Goal: Task Accomplishment & Management: Use online tool/utility

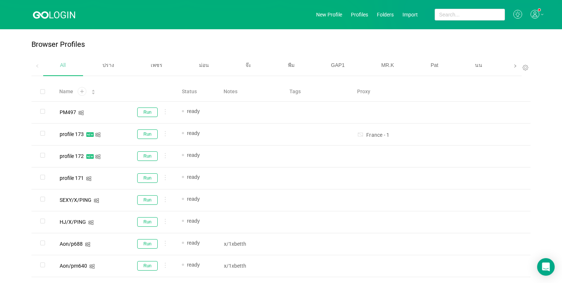
click at [439, 66] on icon "icon: right" at bounding box center [515, 66] width 4 height 4
click at [349, 66] on span "เบนซ์" at bounding box center [355, 65] width 12 height 6
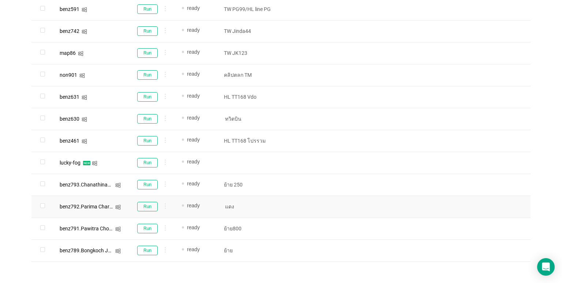
scroll to position [373, 0]
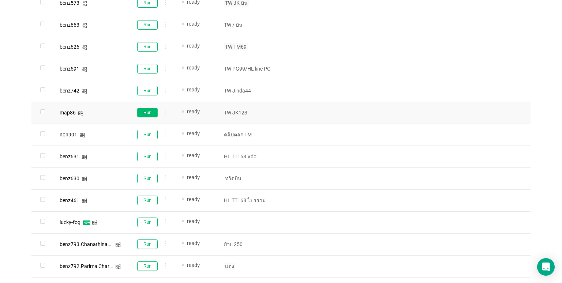
click at [150, 114] on button "Run" at bounding box center [147, 113] width 20 height 10
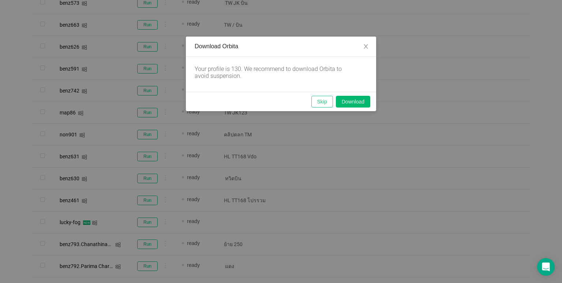
click at [315, 100] on button "Skip" at bounding box center [322, 102] width 22 height 12
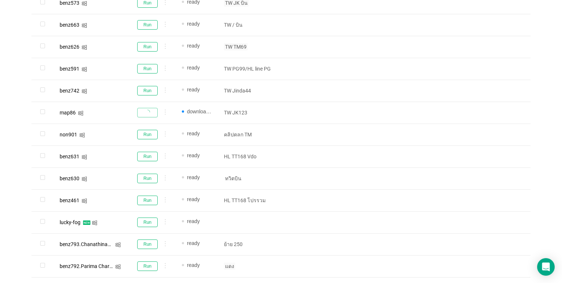
scroll to position [446, 0]
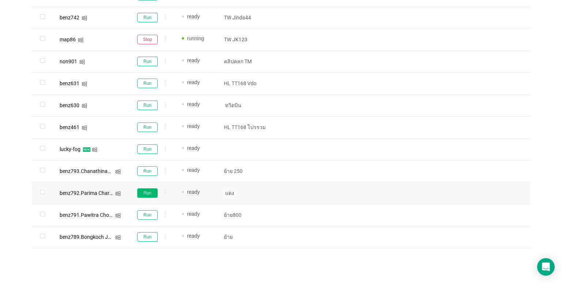
click at [149, 191] on button "Run" at bounding box center [147, 193] width 20 height 10
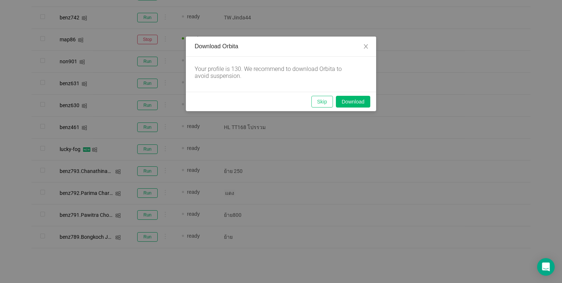
click at [318, 98] on button "Skip" at bounding box center [322, 102] width 22 height 12
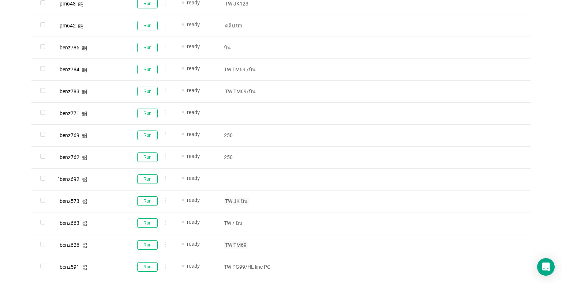
scroll to position [190, 0]
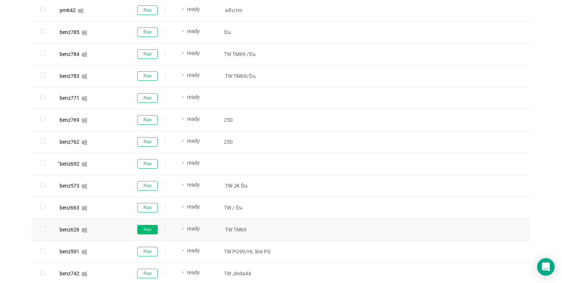
click at [145, 229] on button "Run" at bounding box center [147, 230] width 20 height 10
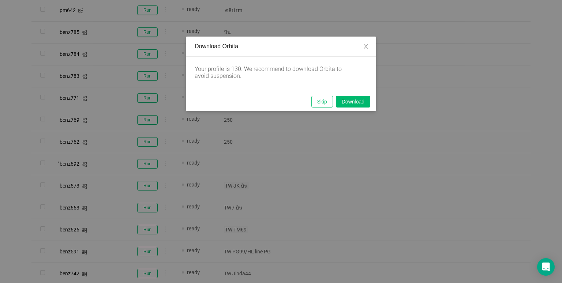
click at [318, 99] on button "Skip" at bounding box center [322, 102] width 22 height 12
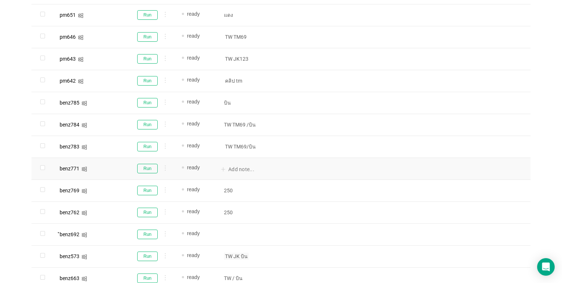
scroll to position [117, 0]
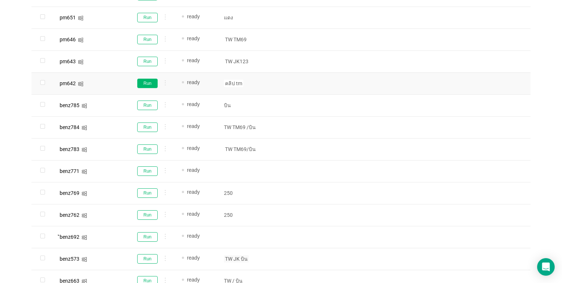
click at [149, 84] on button "Run" at bounding box center [147, 84] width 20 height 10
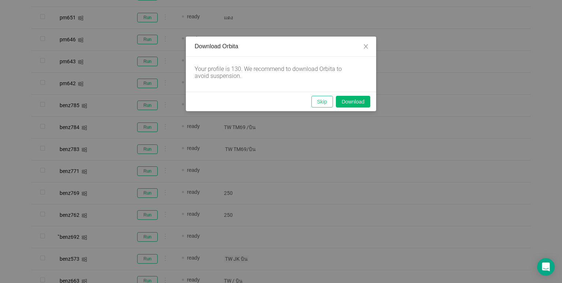
click at [325, 104] on button "Skip" at bounding box center [322, 102] width 22 height 12
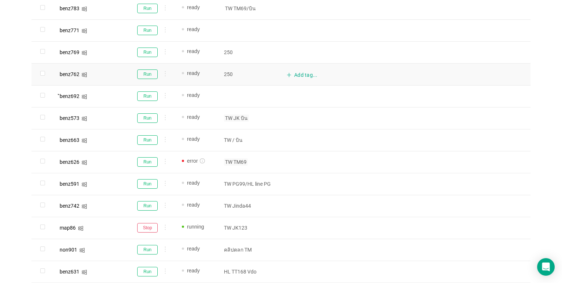
scroll to position [300, 0]
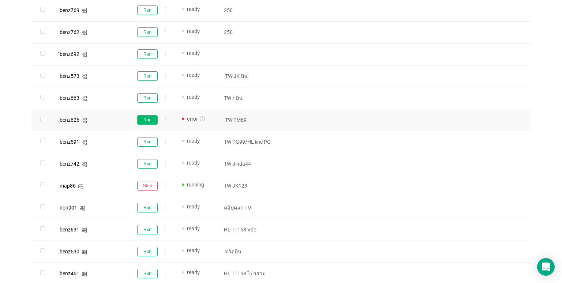
click at [149, 121] on button "Run" at bounding box center [147, 120] width 20 height 10
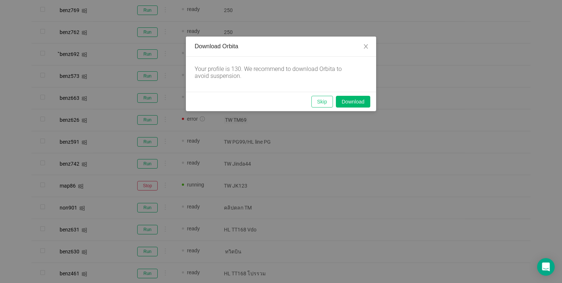
click at [327, 104] on button "Skip" at bounding box center [322, 102] width 22 height 12
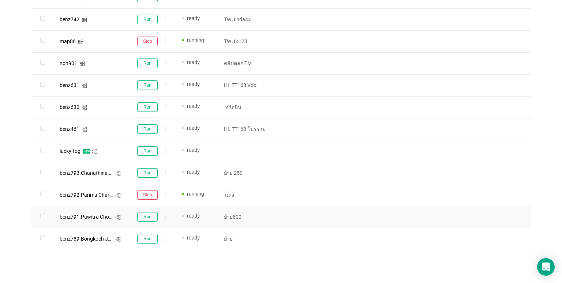
scroll to position [446, 0]
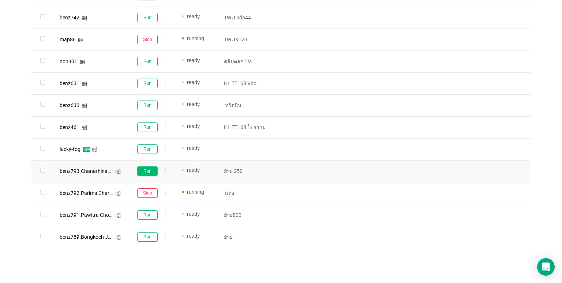
click at [143, 168] on button "Run" at bounding box center [147, 171] width 20 height 10
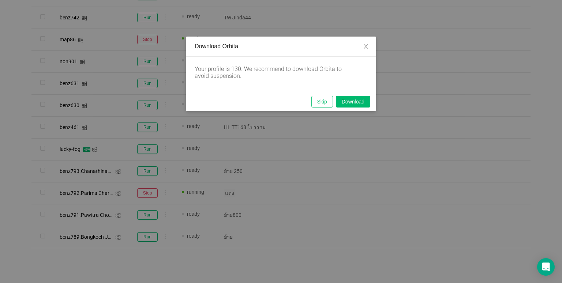
click at [321, 98] on button "Skip" at bounding box center [322, 102] width 22 height 12
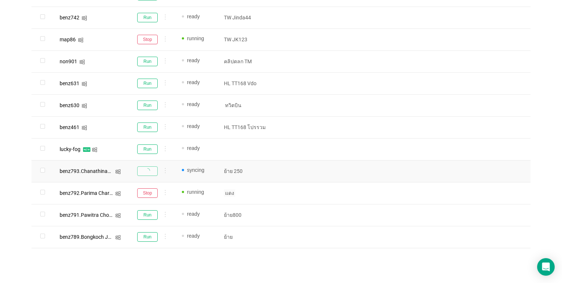
scroll to position [409, 0]
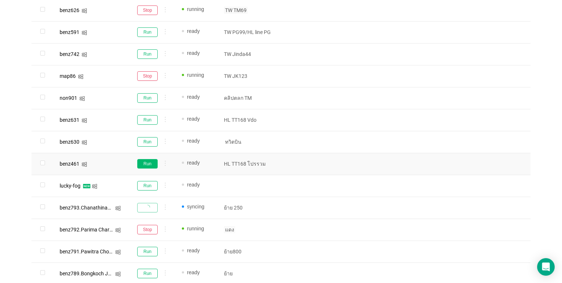
click at [151, 161] on button "Run" at bounding box center [147, 164] width 20 height 10
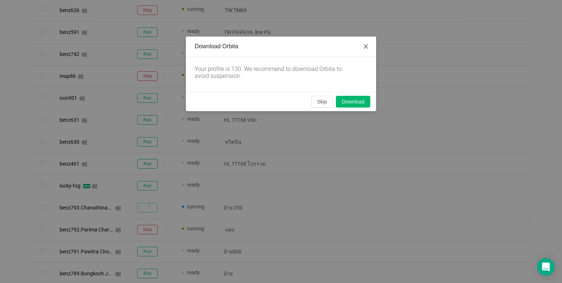
click at [366, 45] on icon "icon: close" at bounding box center [366, 47] width 6 height 6
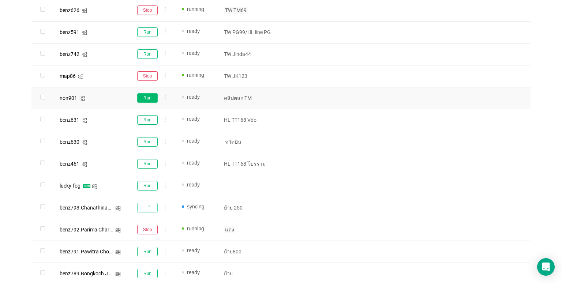
click at [139, 95] on button "Run" at bounding box center [147, 98] width 20 height 10
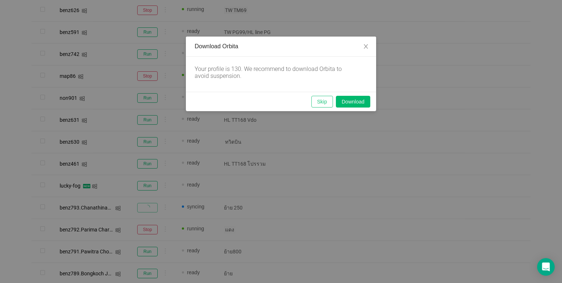
click at [324, 100] on button "Skip" at bounding box center [322, 102] width 22 height 12
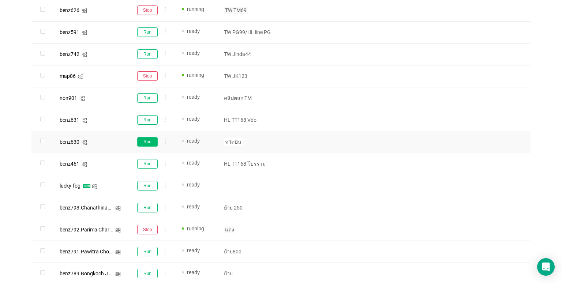
click at [151, 145] on button "Run" at bounding box center [147, 142] width 20 height 10
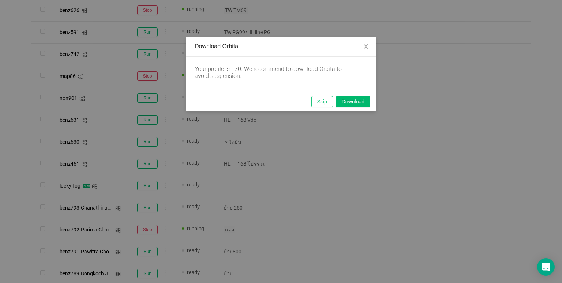
click at [322, 100] on button "Skip" at bounding box center [322, 102] width 22 height 12
